Goal: Information Seeking & Learning: Learn about a topic

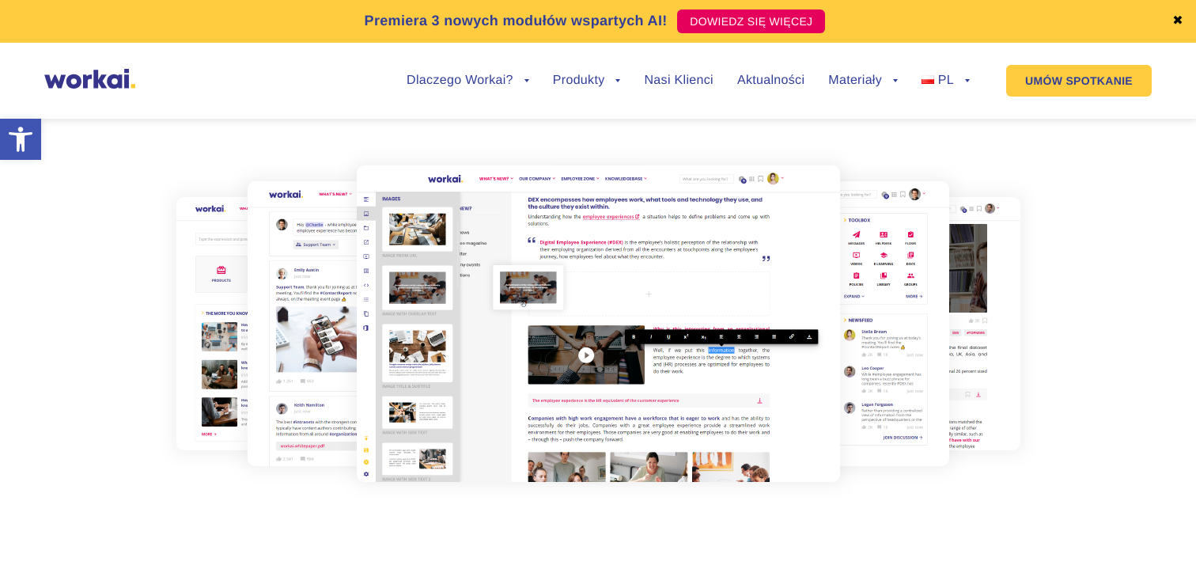
scroll to position [241, 0]
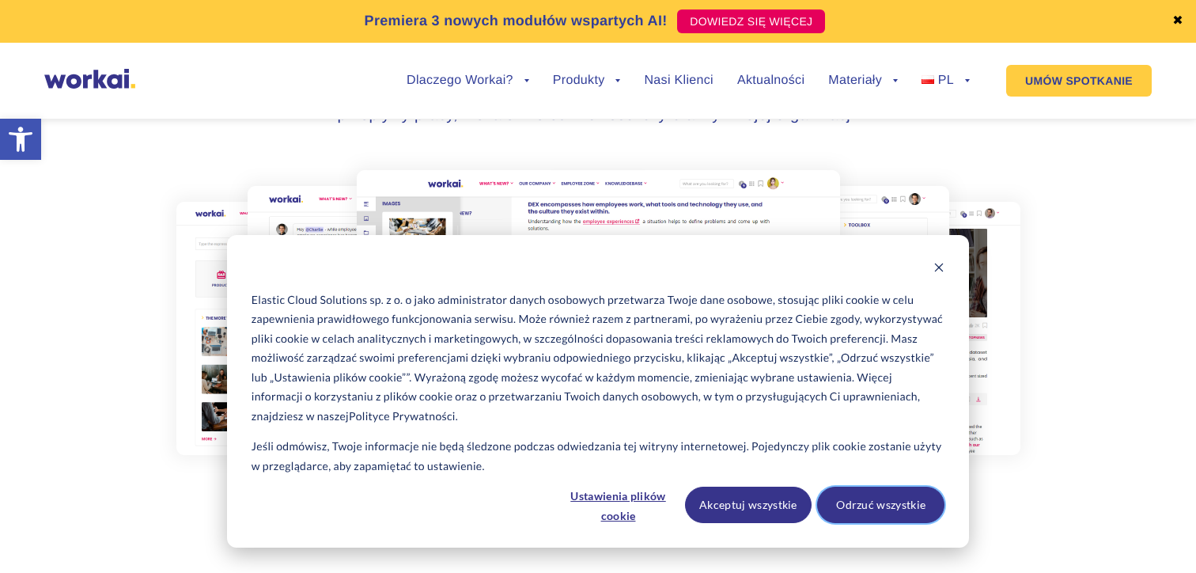
click at [880, 501] on button "Odrzuć wszystkie" at bounding box center [880, 505] width 127 height 36
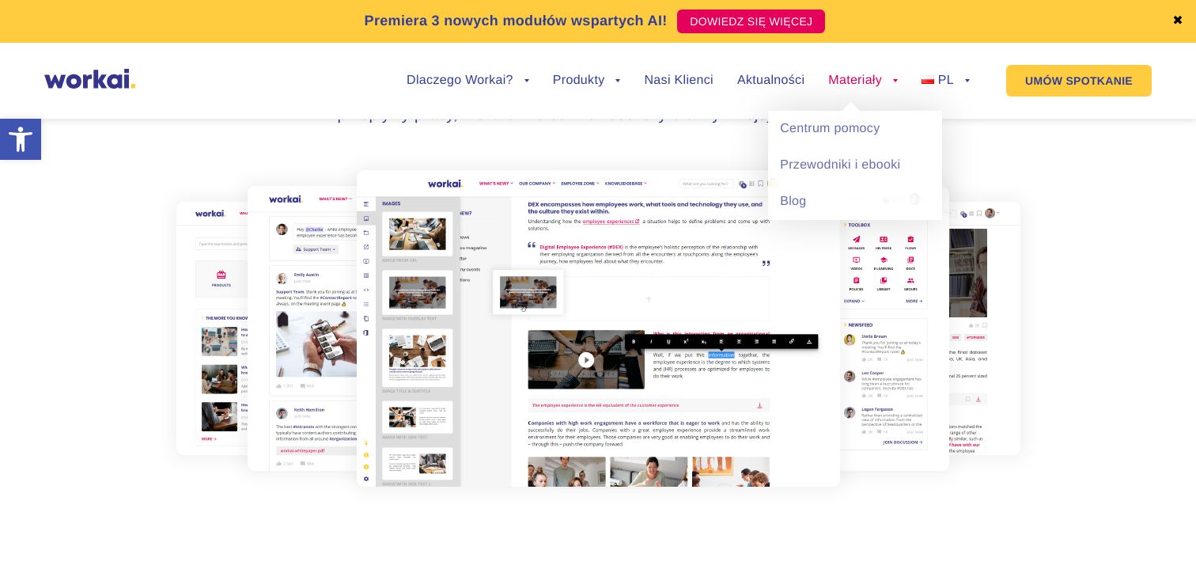
click at [829, 80] on link "Materiały" at bounding box center [864, 80] width 70 height 13
click at [824, 203] on link "Blog" at bounding box center [855, 202] width 174 height 36
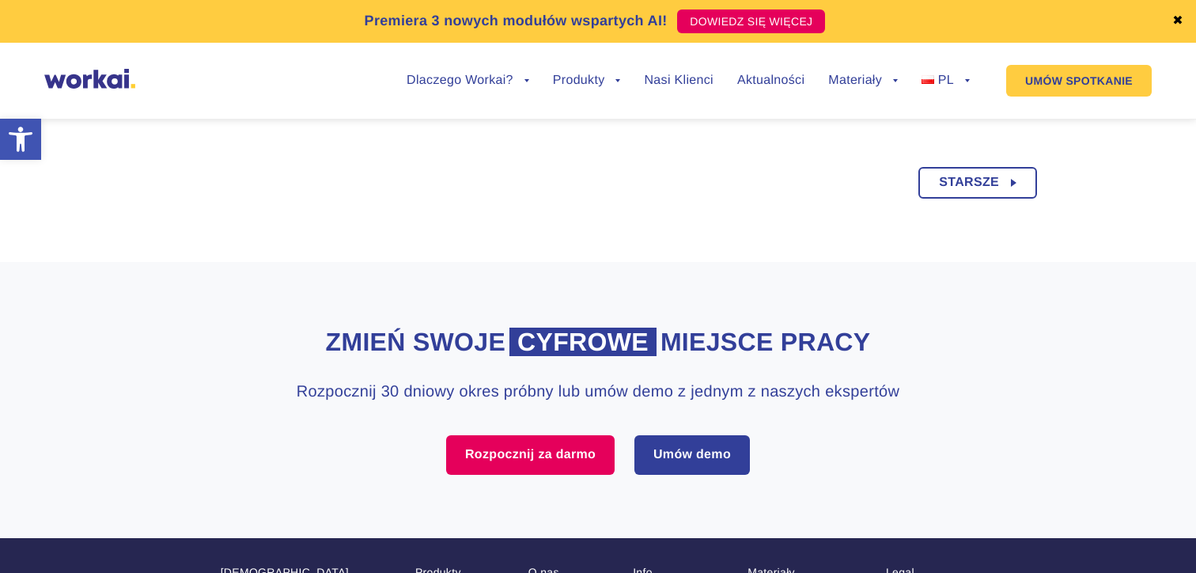
scroll to position [1416, 0]
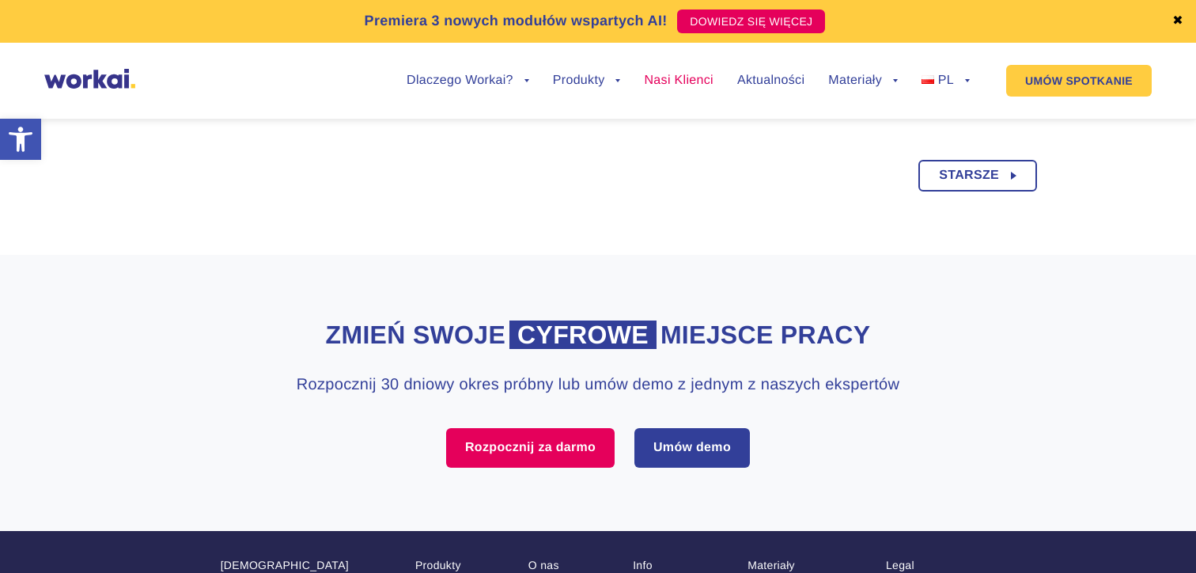
click at [683, 87] on link "Nasi Klienci" at bounding box center [678, 80] width 69 height 13
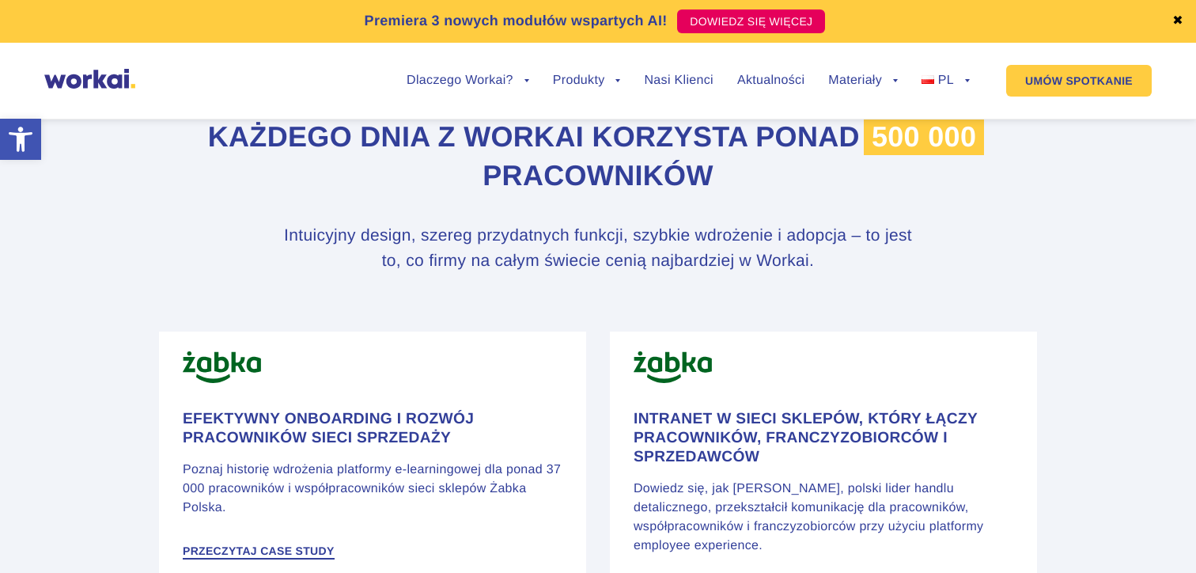
scroll to position [857, 0]
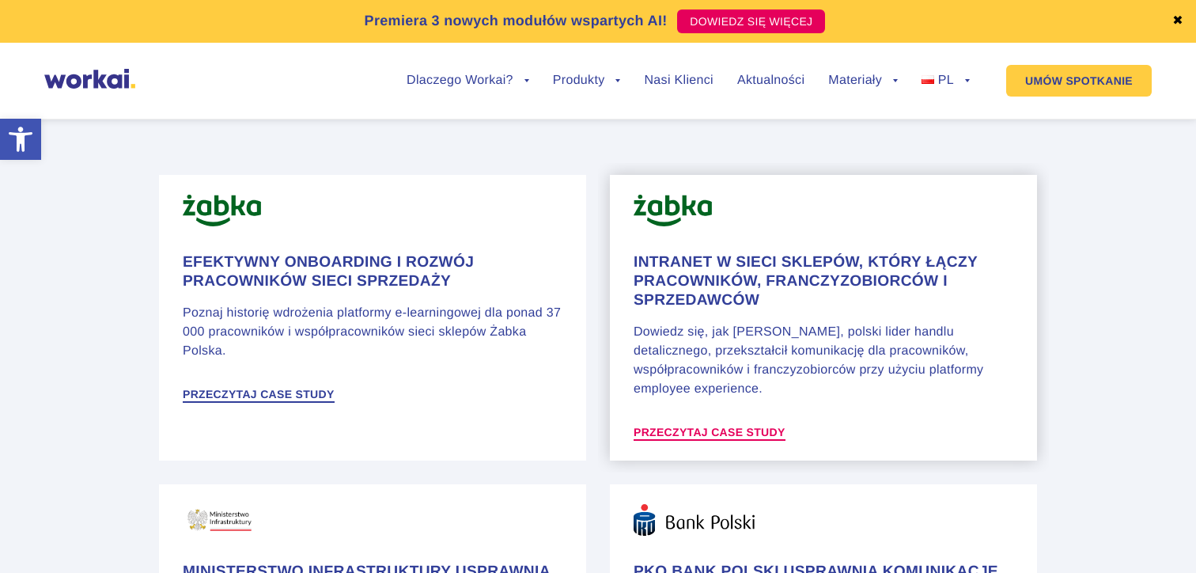
click at [758, 427] on span "Przeczytaj case study" at bounding box center [710, 432] width 152 height 11
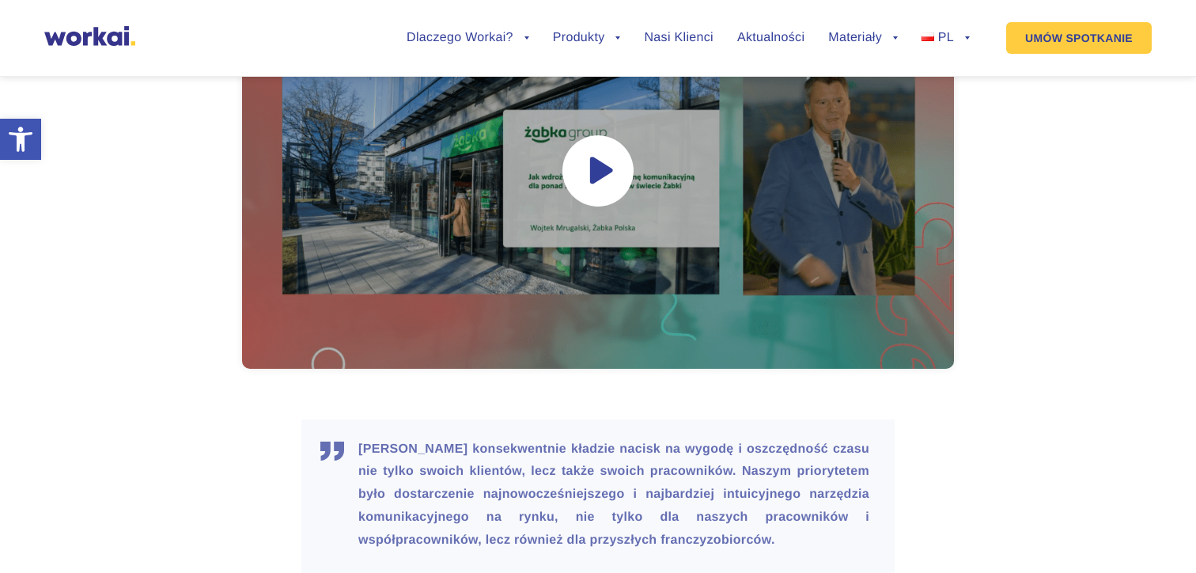
scroll to position [4572, 0]
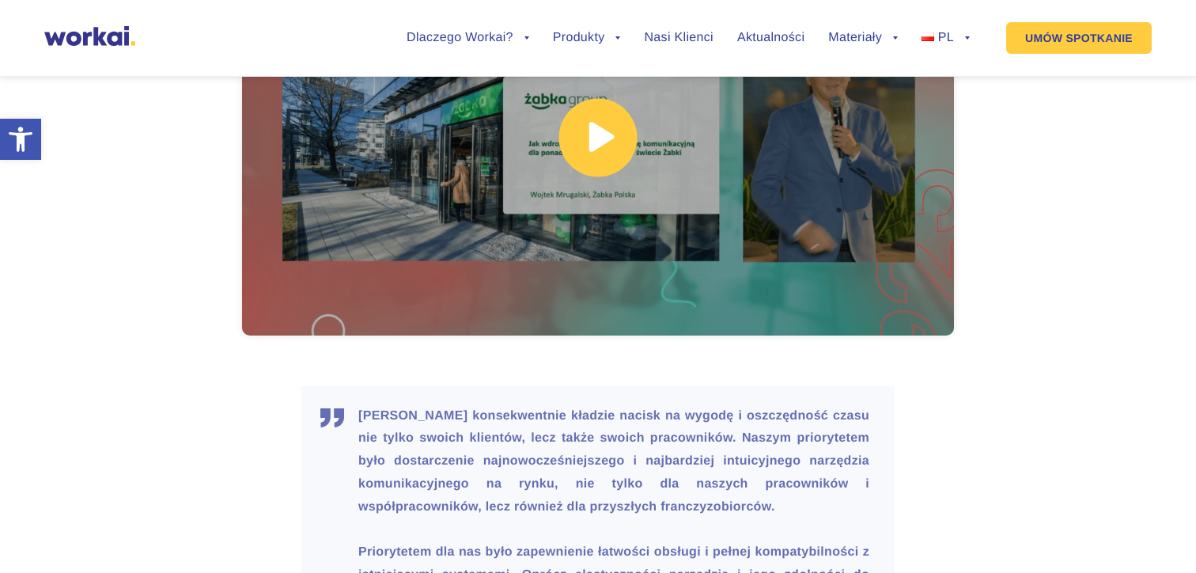
click at [596, 181] on link at bounding box center [598, 138] width 712 height 396
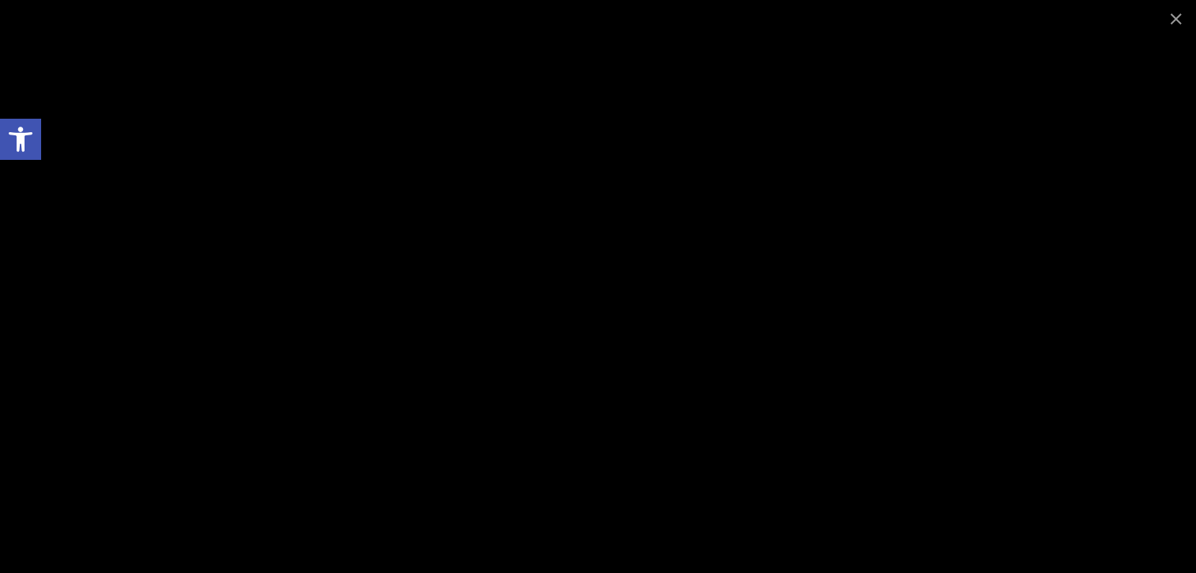
click at [77, 473] on div at bounding box center [598, 286] width 1196 height 573
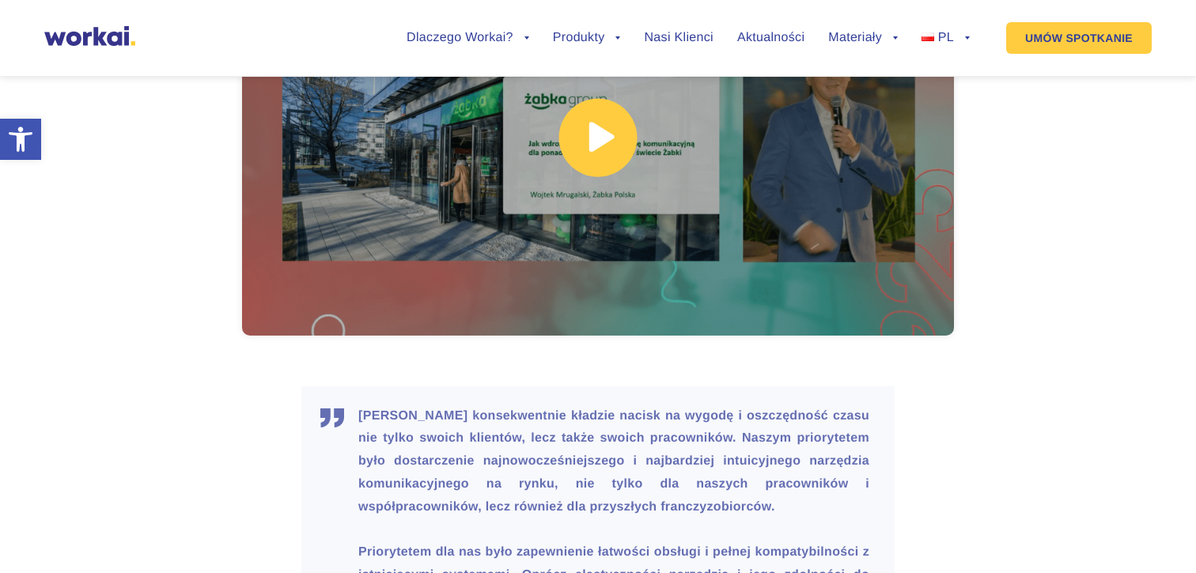
click at [556, 327] on link at bounding box center [598, 138] width 712 height 396
